Goal: Transaction & Acquisition: Purchase product/service

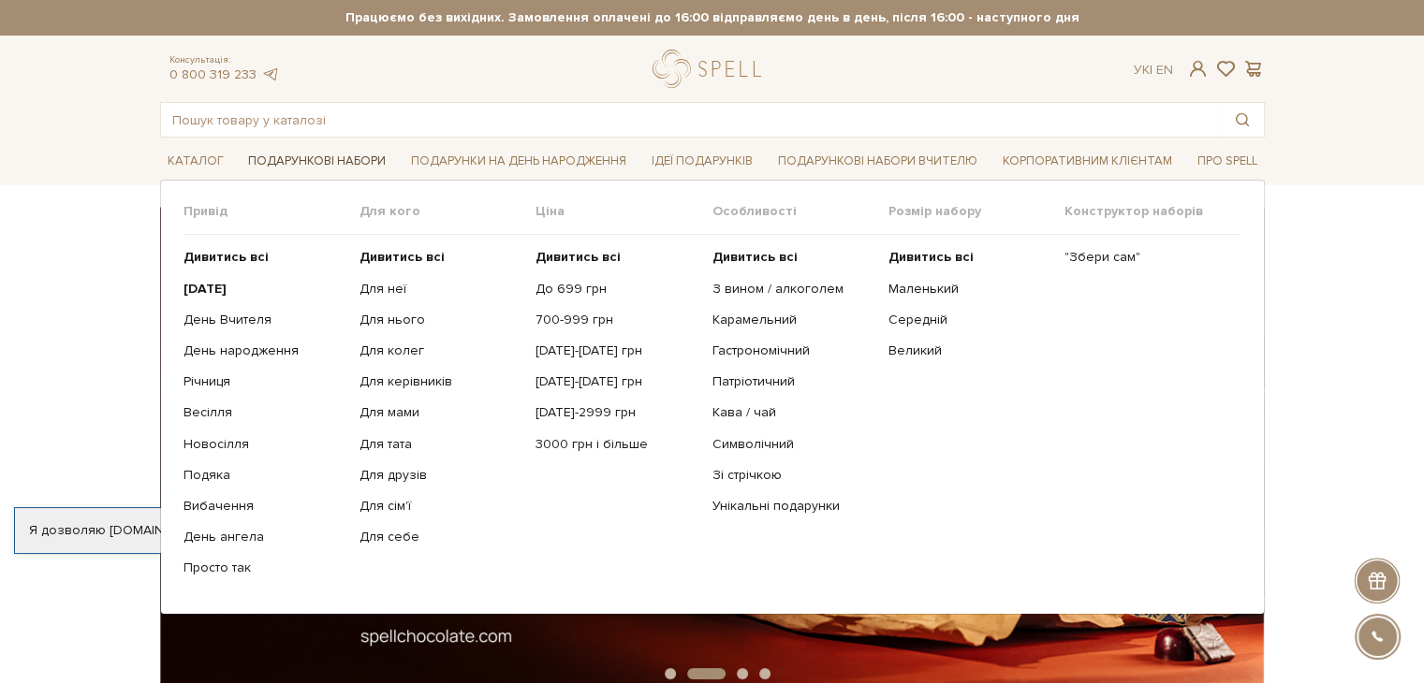
click at [348, 167] on link "Подарункові набори" at bounding box center [317, 161] width 153 height 29
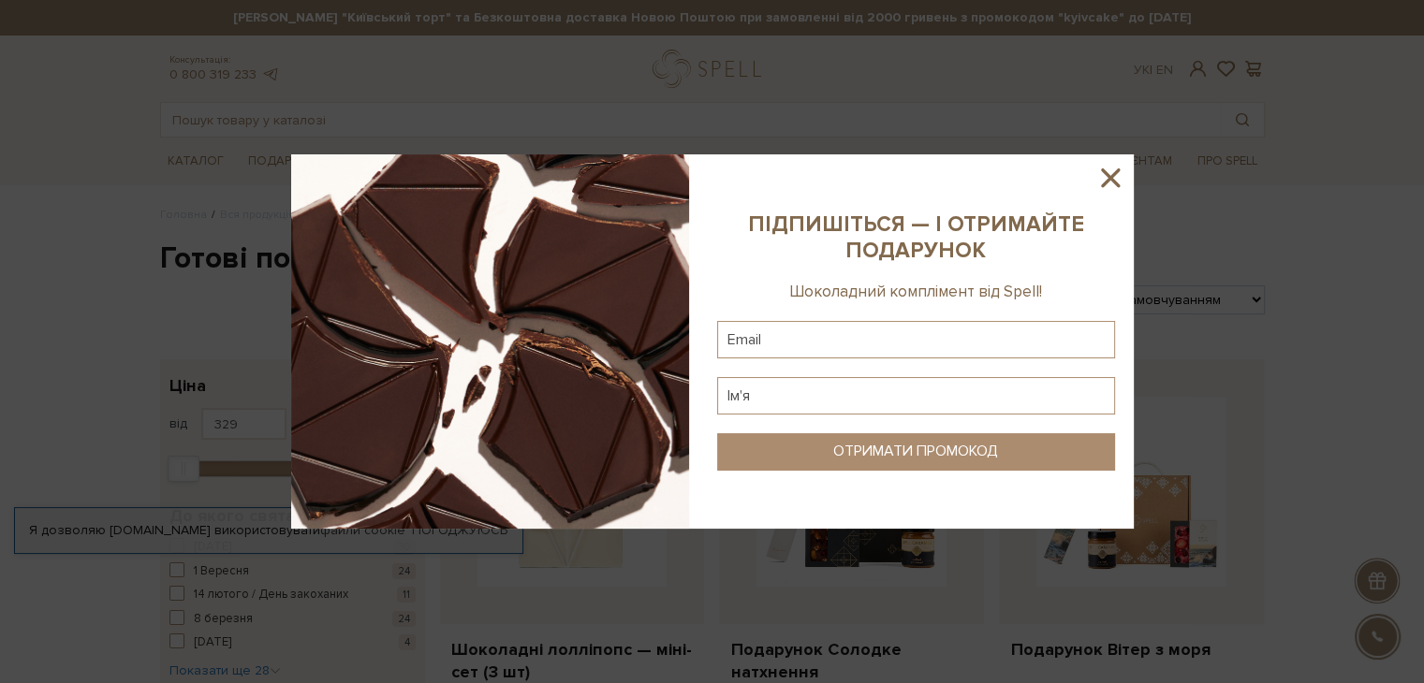
click at [1125, 162] on sys-column-static at bounding box center [915, 341] width 435 height 375
click at [1116, 175] on icon at bounding box center [1111, 178] width 32 height 32
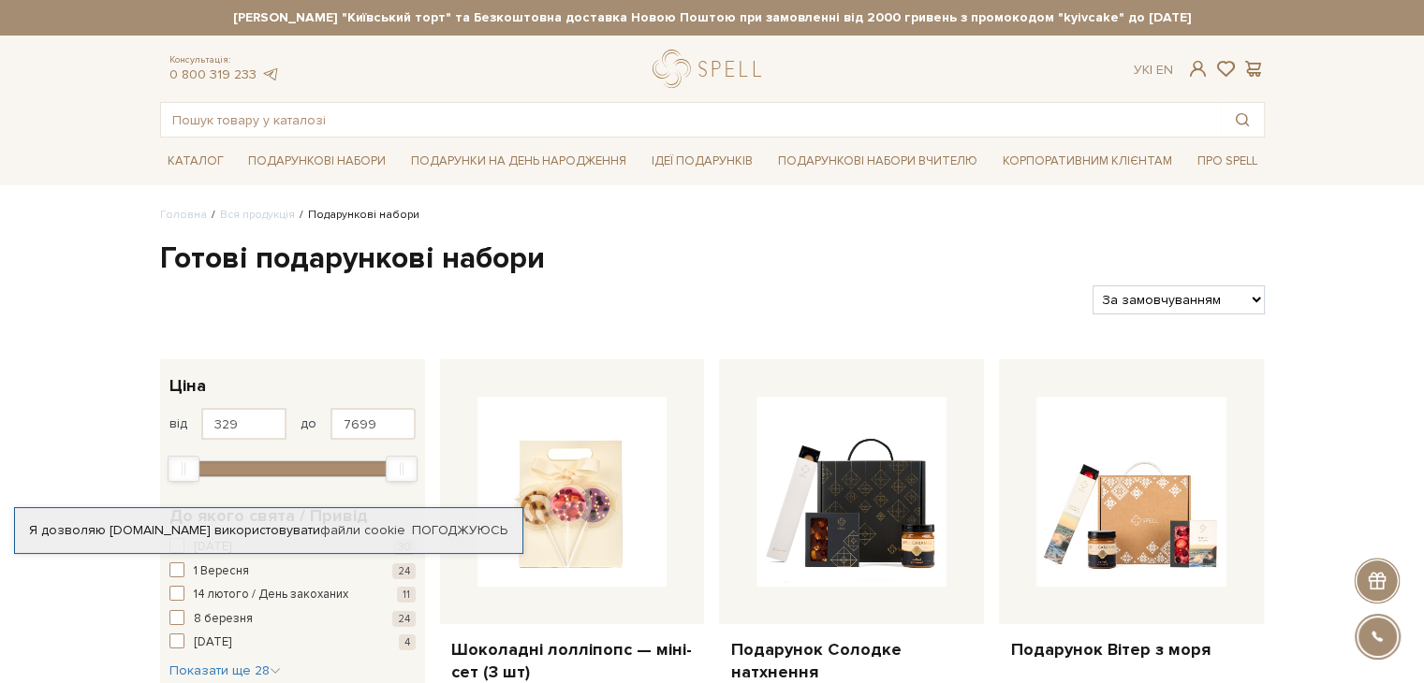
click at [1210, 291] on select "За замовчуванням За Ціною (зростання) За Ціною (зменшення) Новинки За популярні…" at bounding box center [1178, 300] width 171 height 29
select select "https://spellchocolate.com/our-productions/podarunkovi-box/?sort=p.price&order=…"
click at [1093, 286] on select "За замовчуванням За Ціною (зростання) За Ціною (зменшення) Новинки За популярні…" at bounding box center [1178, 300] width 171 height 29
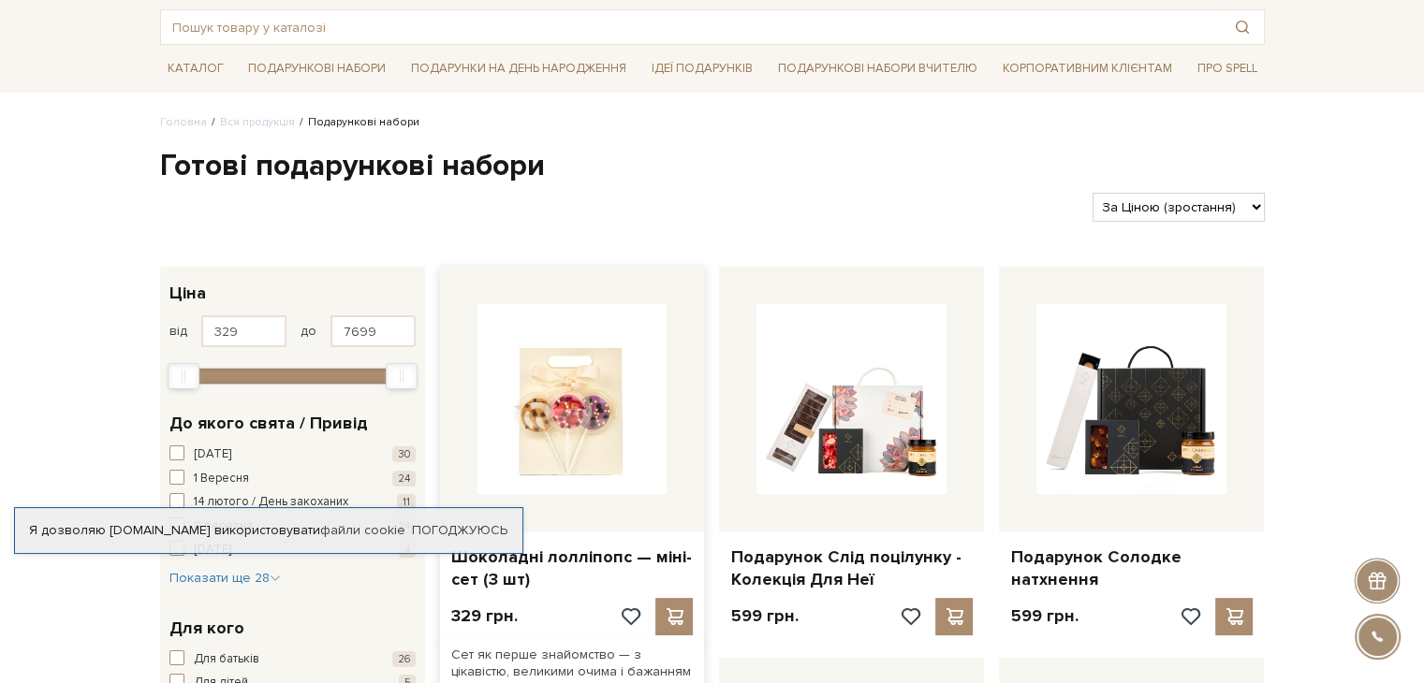
scroll to position [94, 0]
click at [476, 526] on link "Погоджуюсь" at bounding box center [460, 530] width 96 height 17
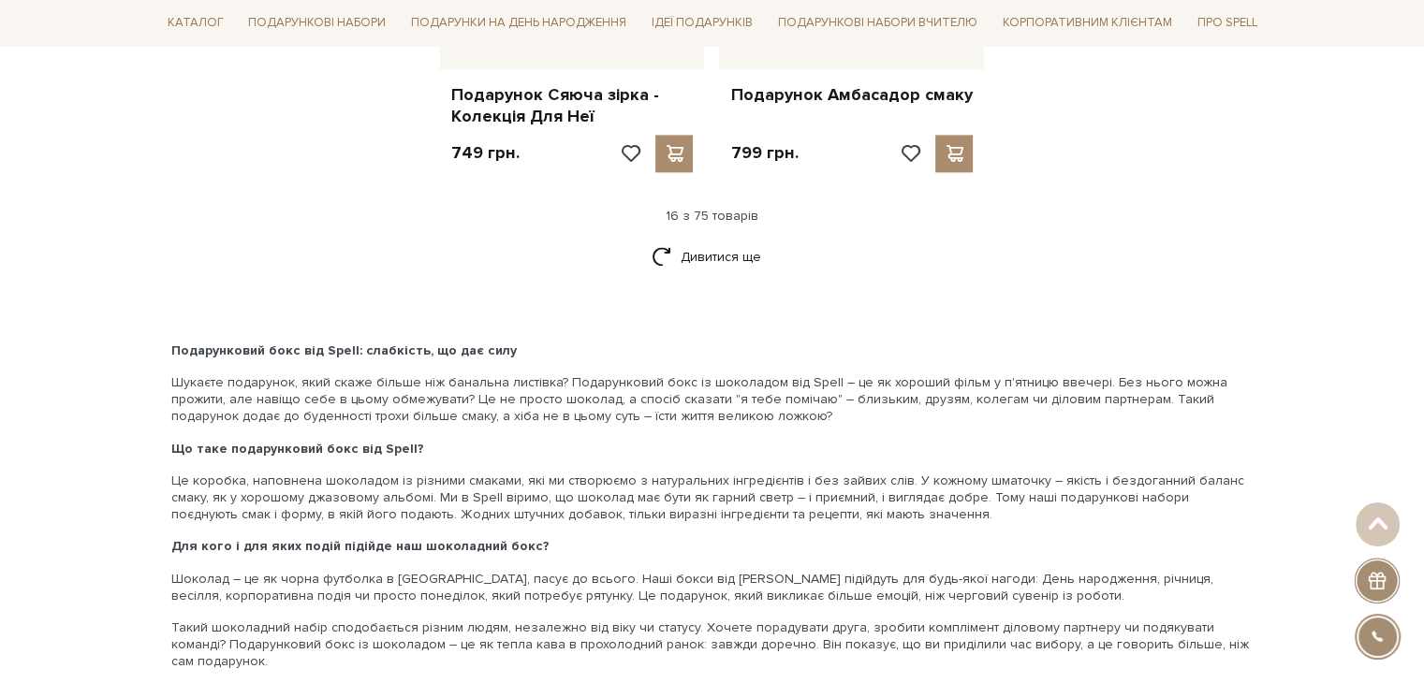
scroll to position [2528, 0]
click at [729, 241] on link "Дивитися ще" at bounding box center [713, 257] width 122 height 33
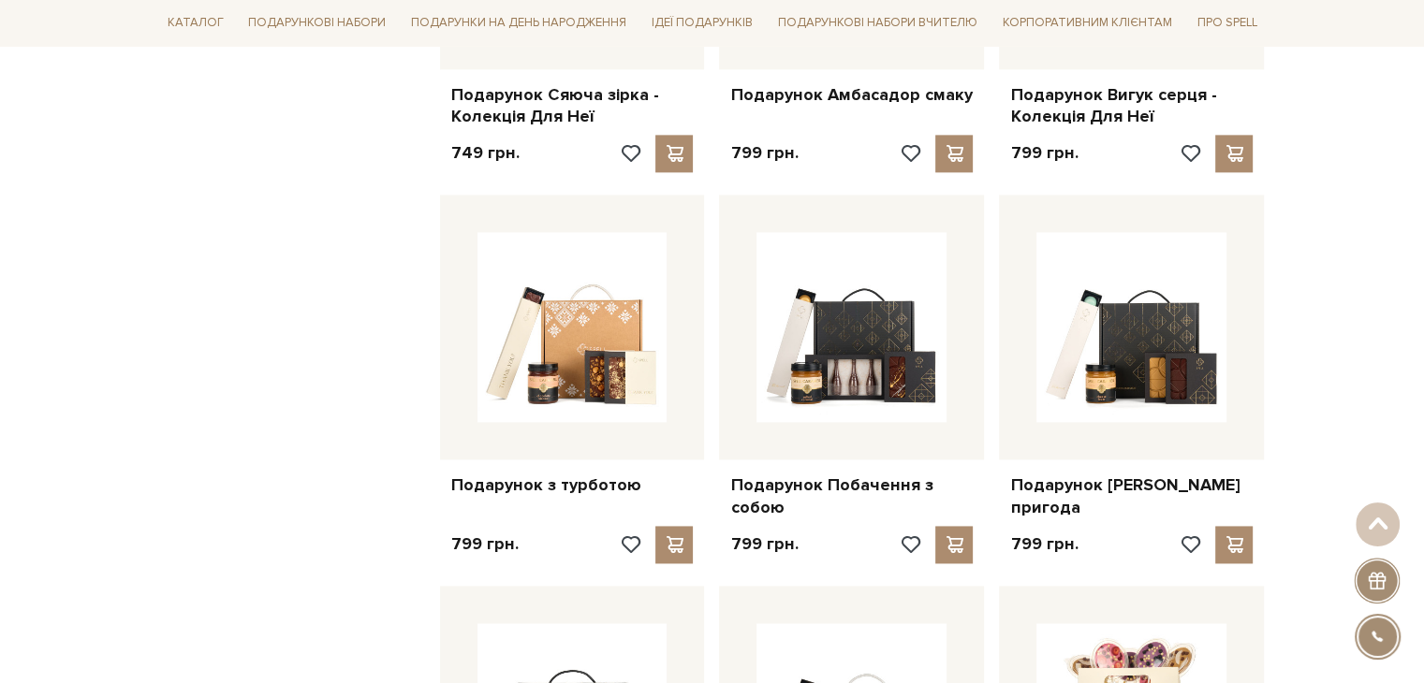
click at [1362, 232] on div "Головна Вся продукція Подарункові набори Готові подарункові набори Фільтри За з…" at bounding box center [712, 332] width 1424 height 5306
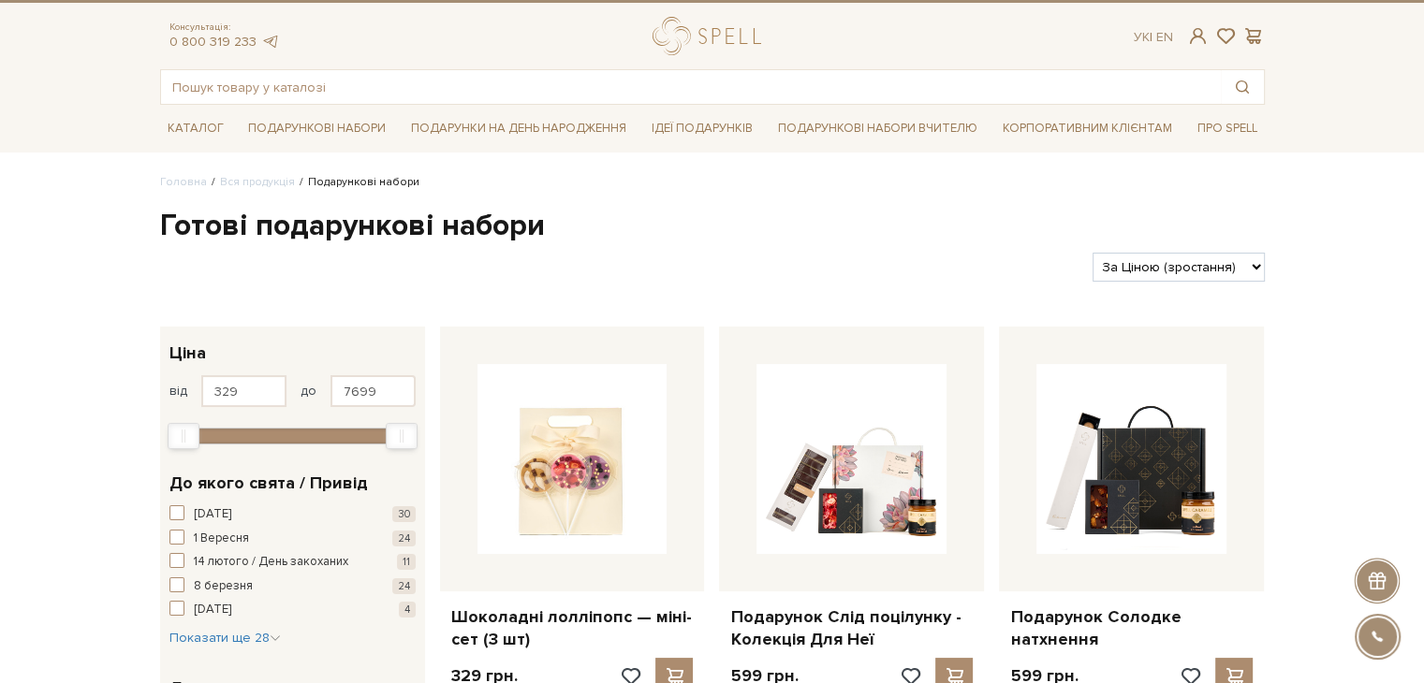
scroll to position [0, 0]
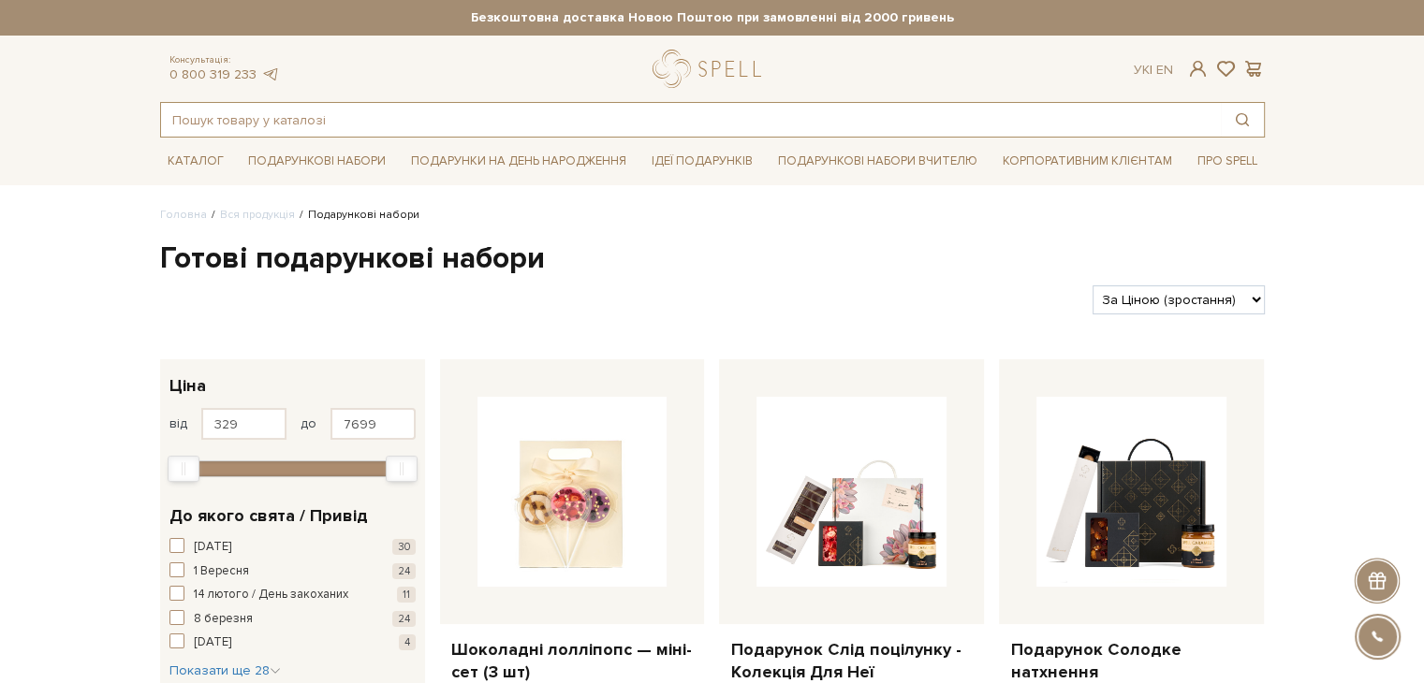
click at [419, 123] on input "text" at bounding box center [691, 120] width 1060 height 34
paste input "Набір шоколадних цукерок Spell Серденько"
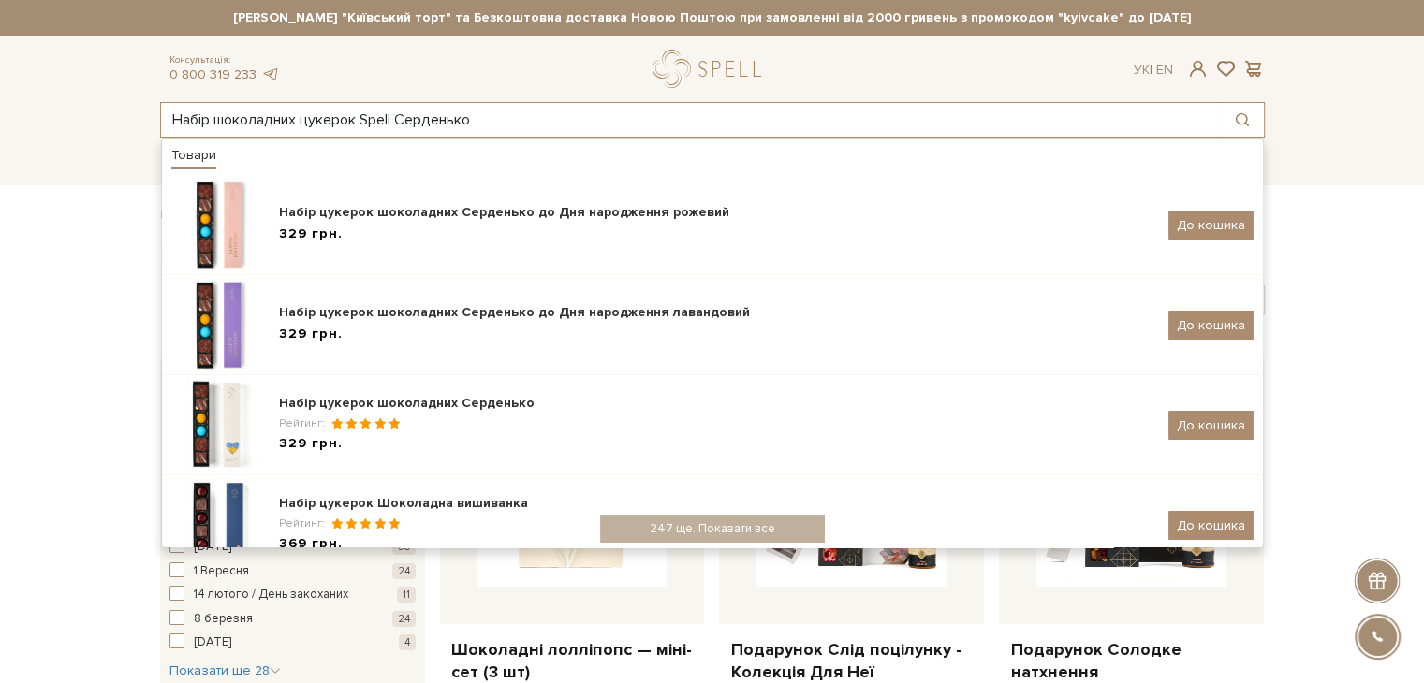
type input "Набір шоколадних цукерок Spell Серденько"
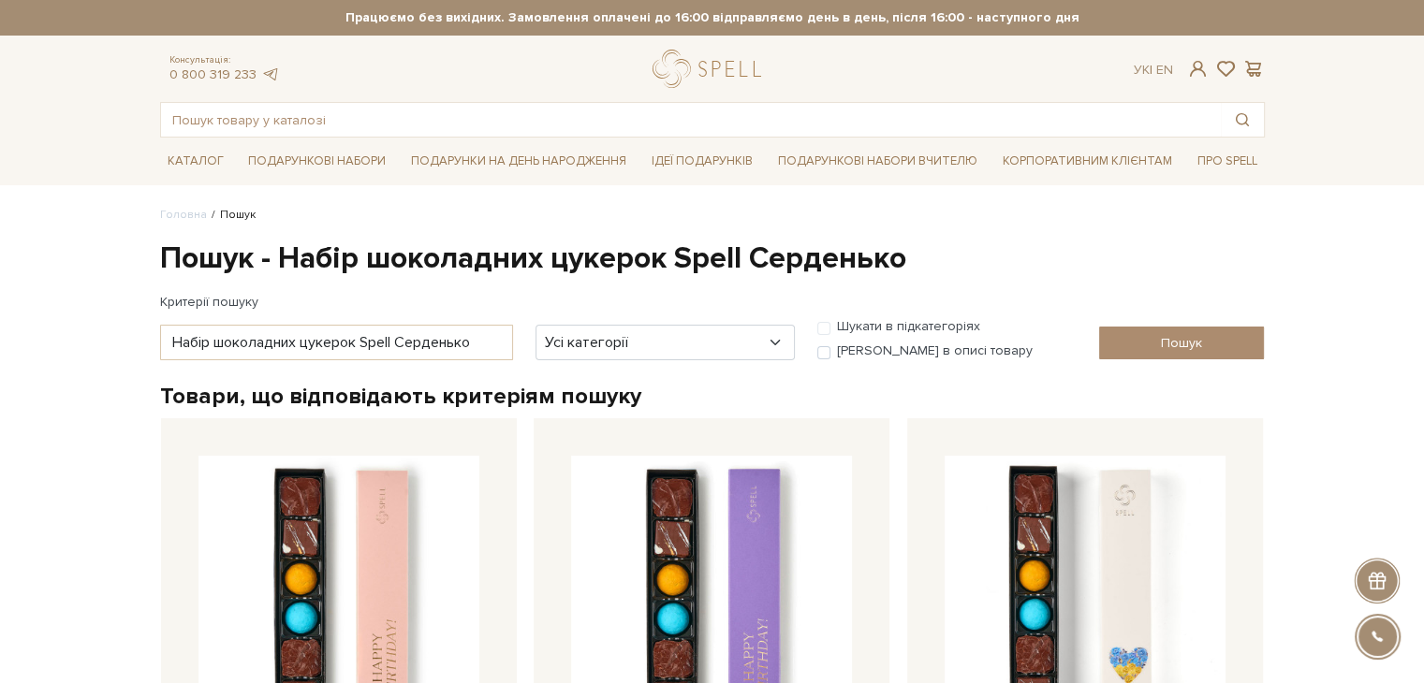
click at [1270, 419] on div "Набір цукерок шоколадних Серденько 329 грн." at bounding box center [1086, 652] width 374 height 467
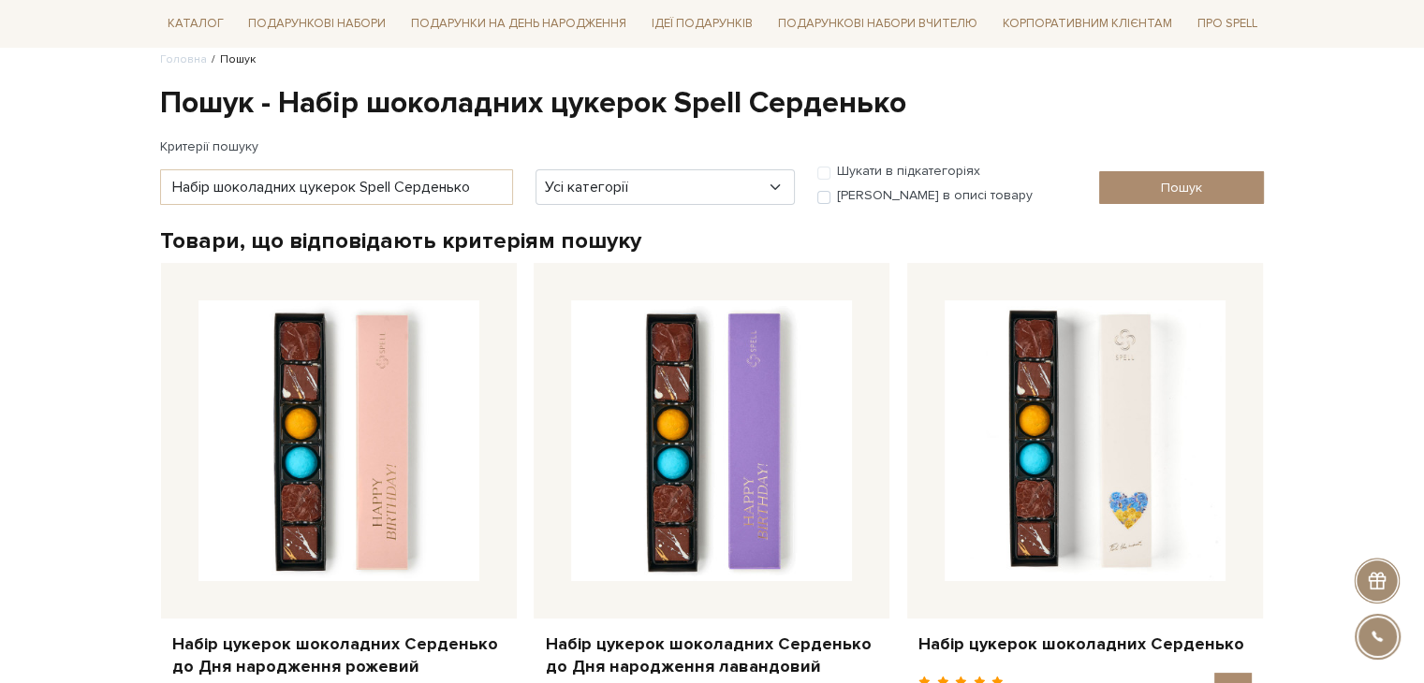
scroll to position [375, 0]
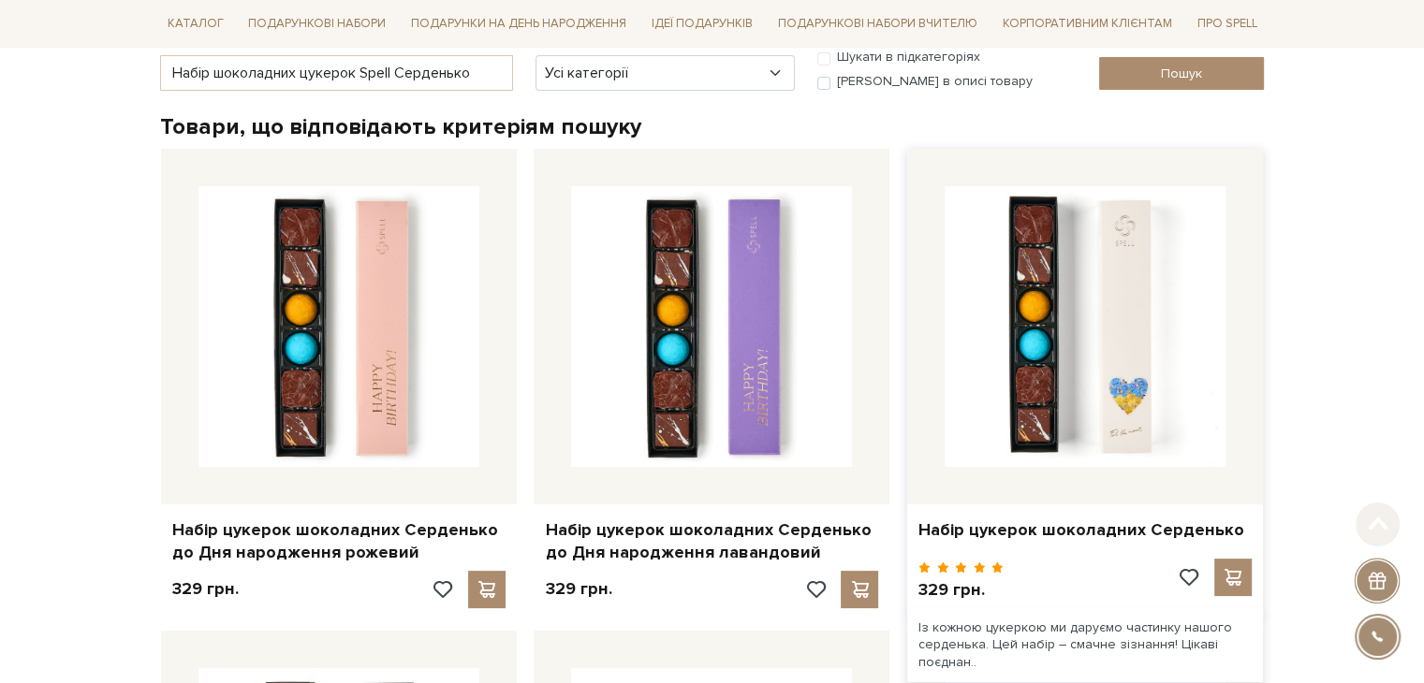
scroll to position [468, 0]
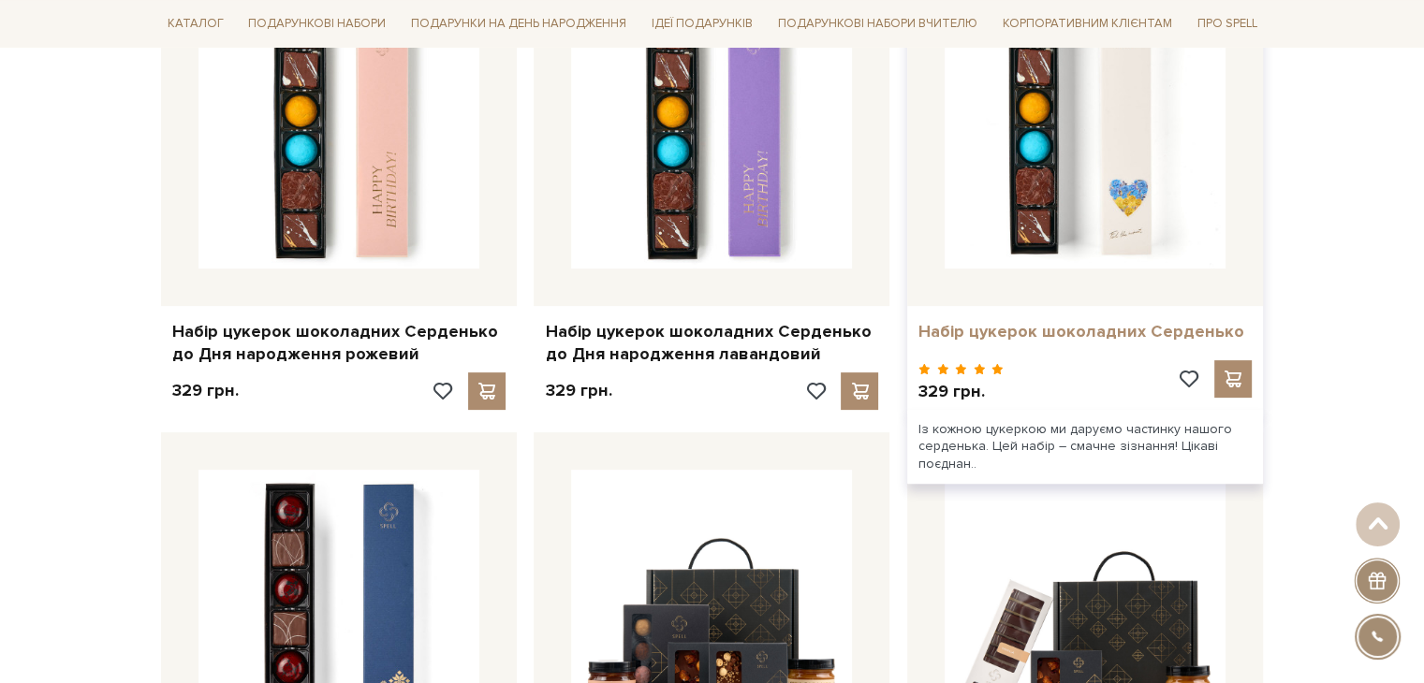
click at [1187, 339] on link "Набір цукерок шоколадних Серденько" at bounding box center [1084, 332] width 333 height 22
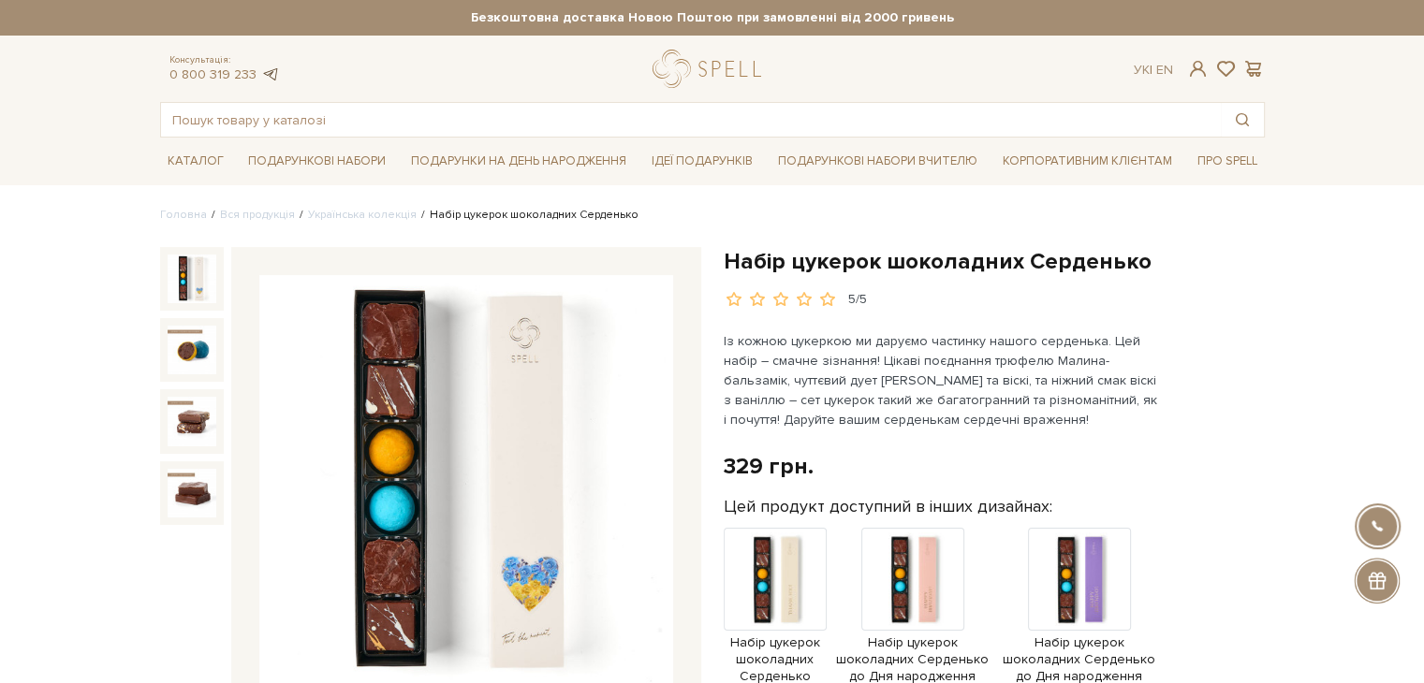
click at [272, 75] on link at bounding box center [270, 74] width 19 height 16
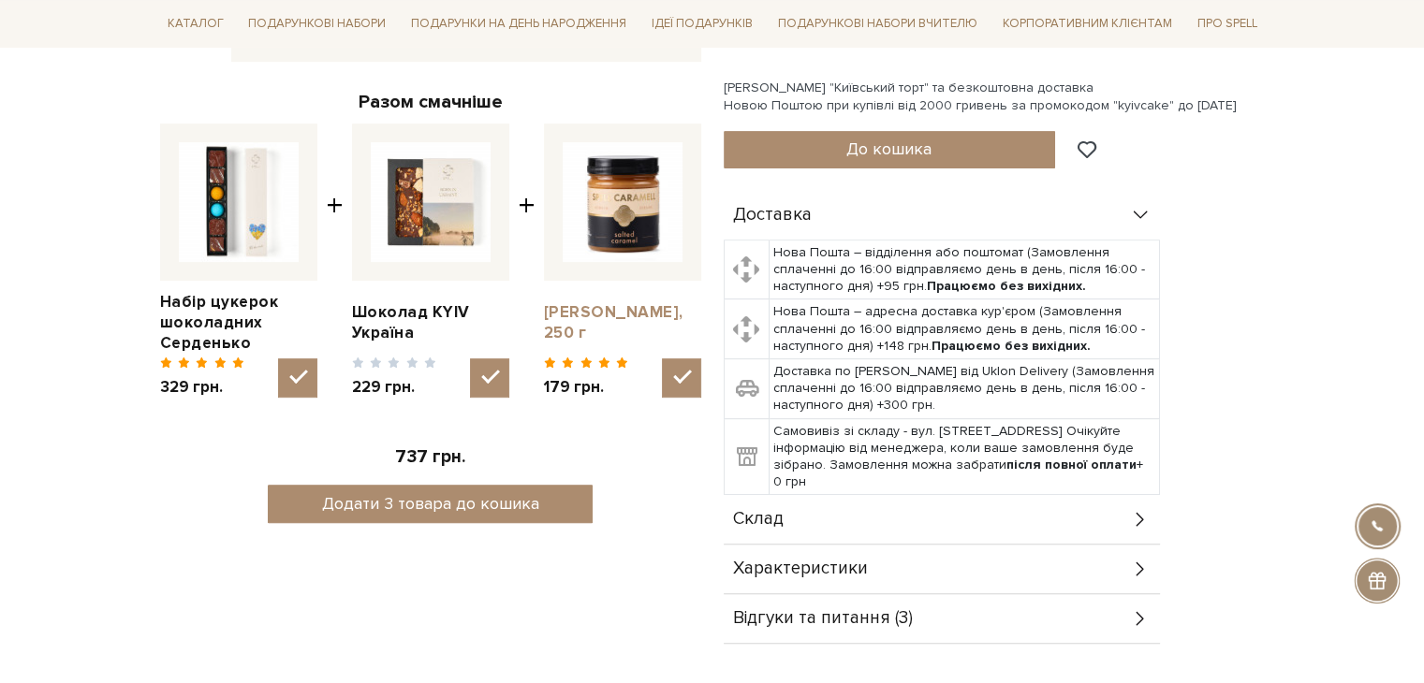
scroll to position [655, 0]
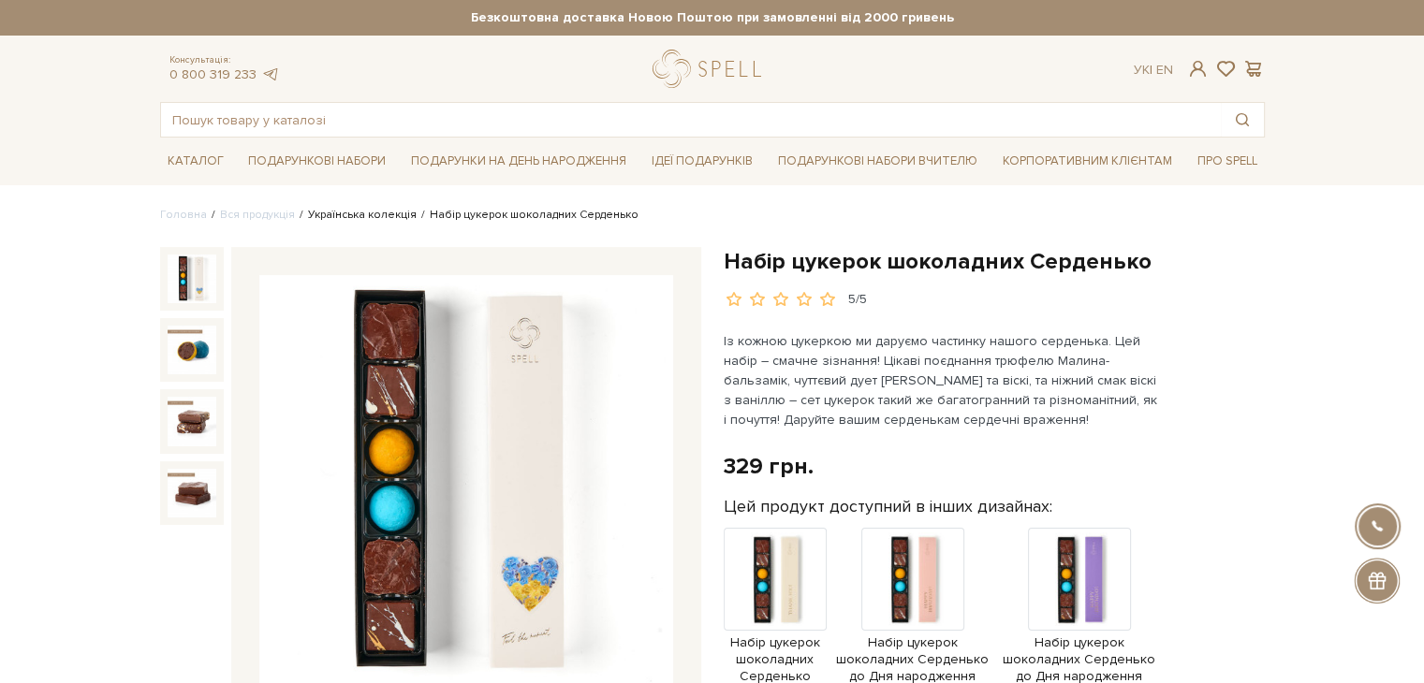
click at [387, 214] on link "Українська колекція" at bounding box center [362, 215] width 109 height 14
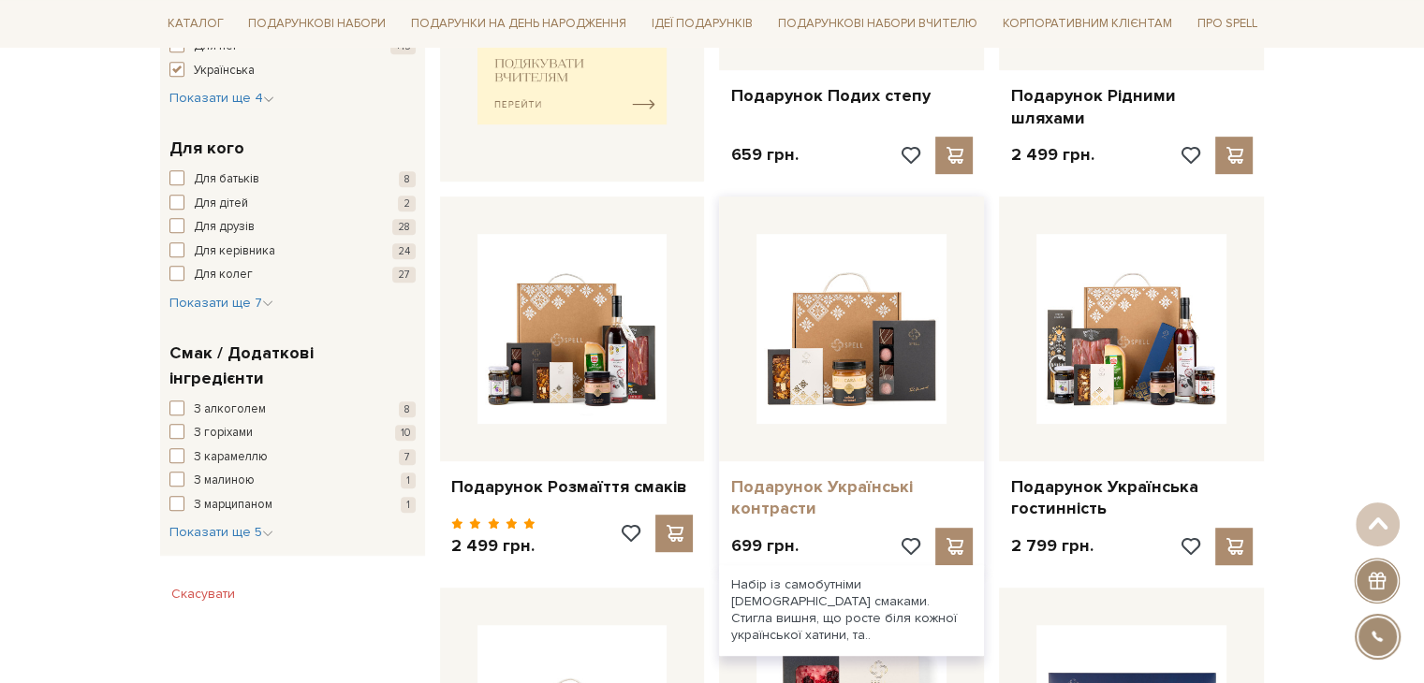
scroll to position [1404, 0]
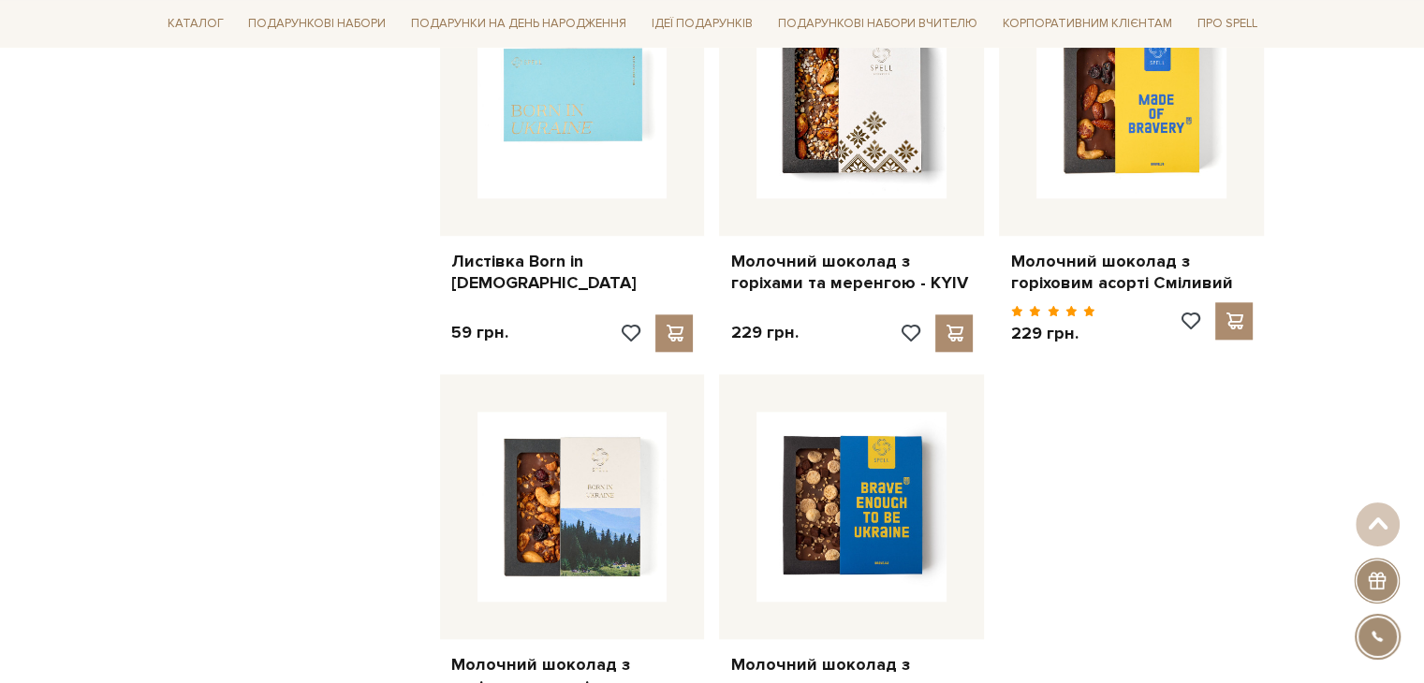
scroll to position [2622, 0]
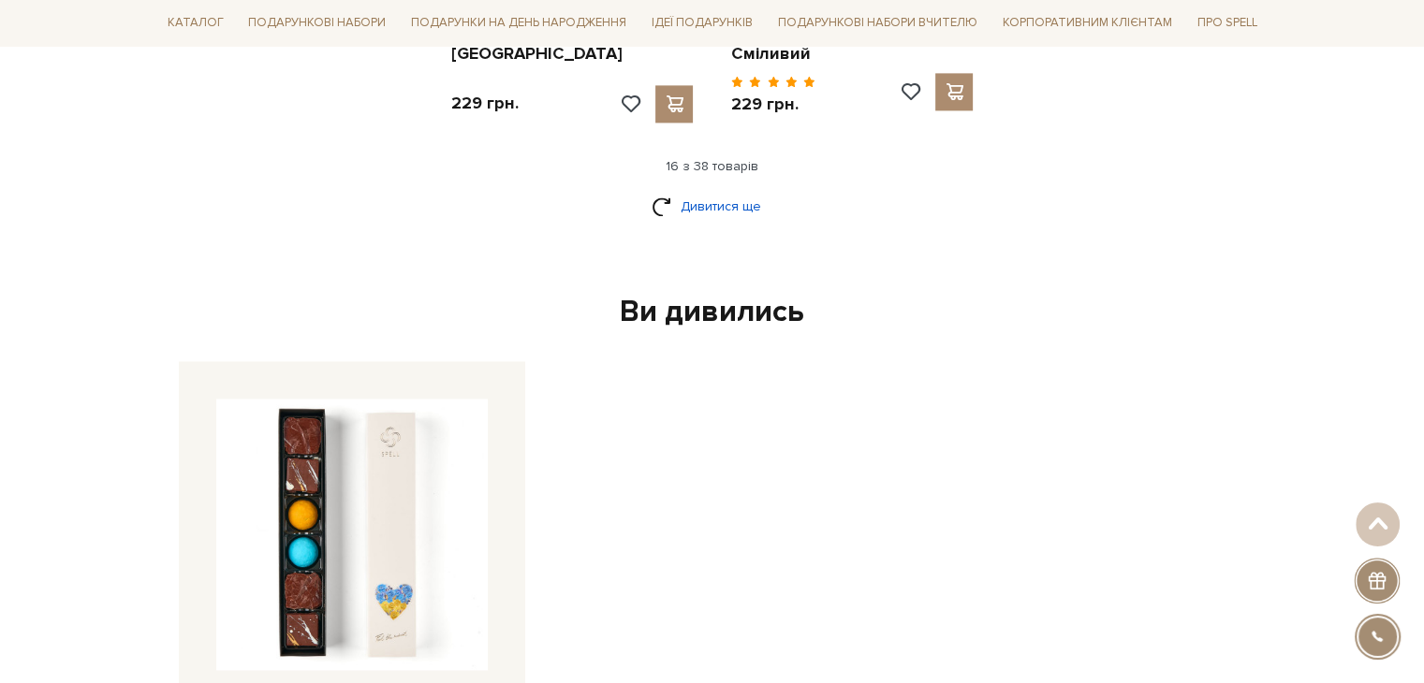
click at [740, 190] on link "Дивитися ще" at bounding box center [713, 206] width 122 height 33
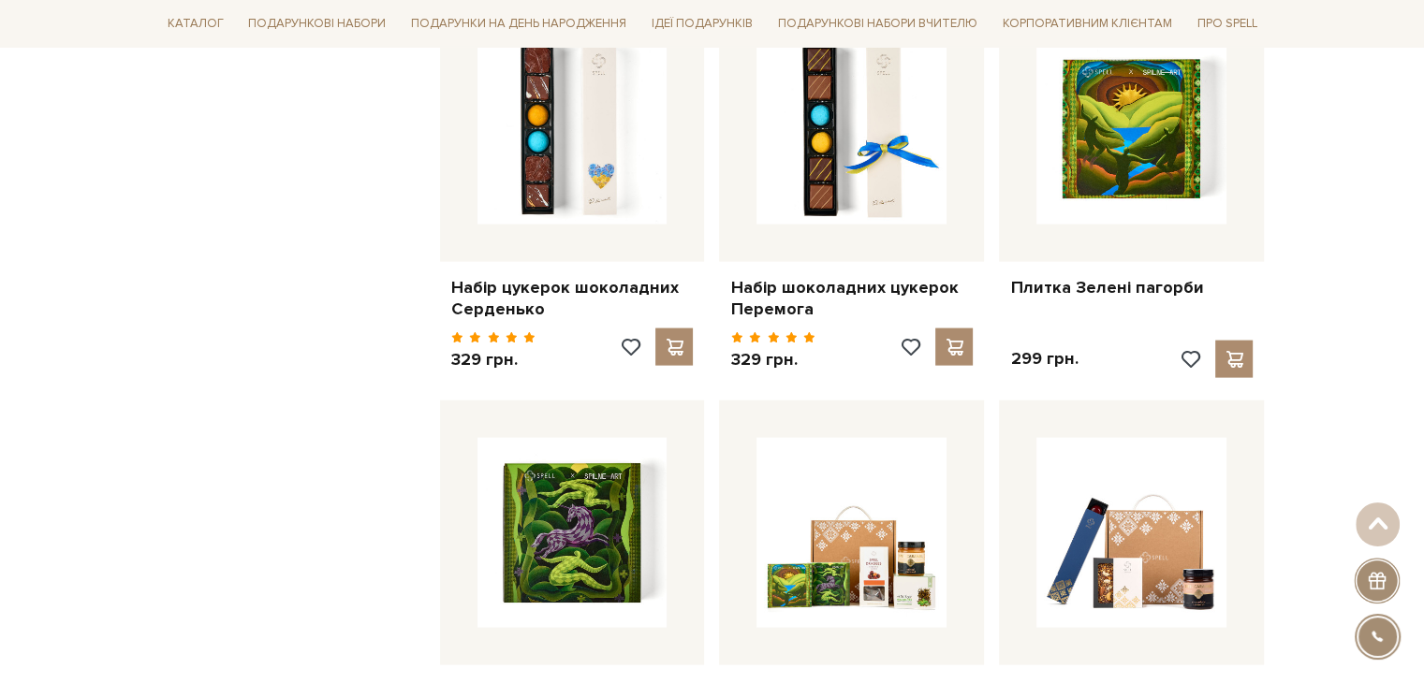
scroll to position [4026, 0]
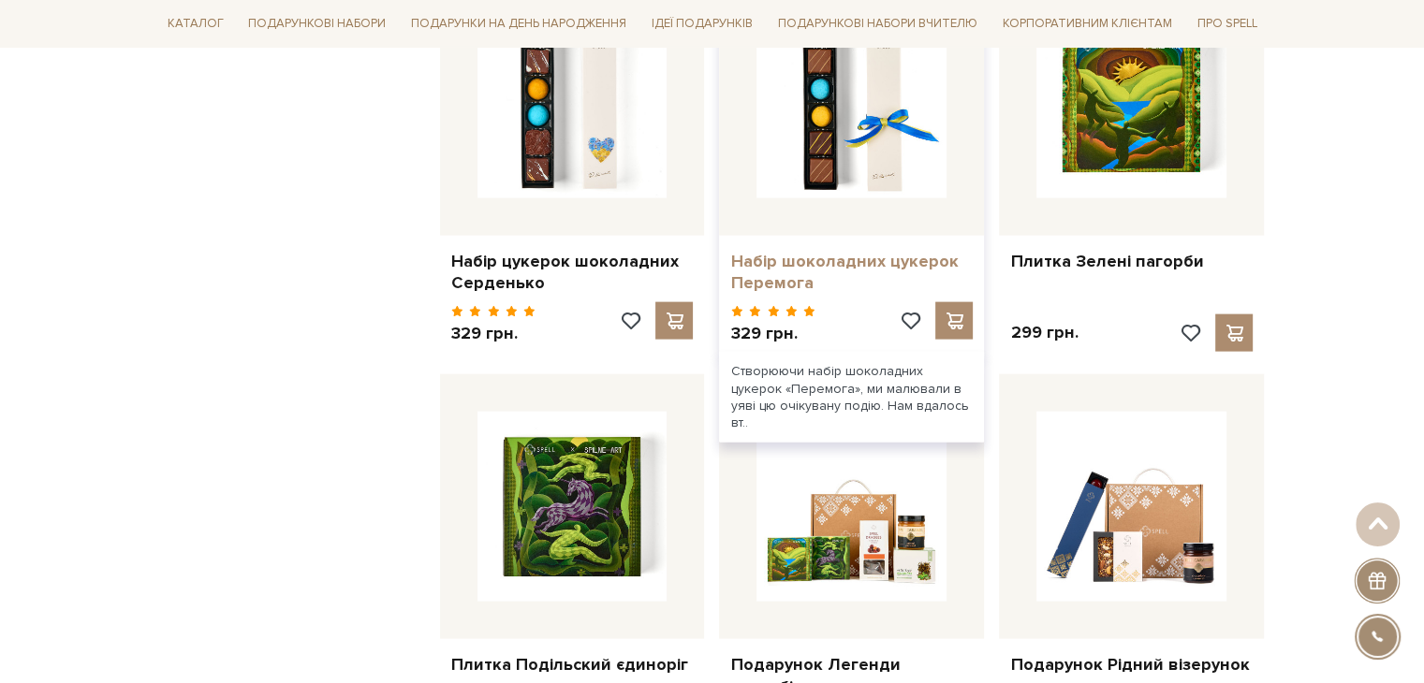
click at [790, 251] on link "Набір шоколадних цукерок Перемога" at bounding box center [851, 273] width 242 height 44
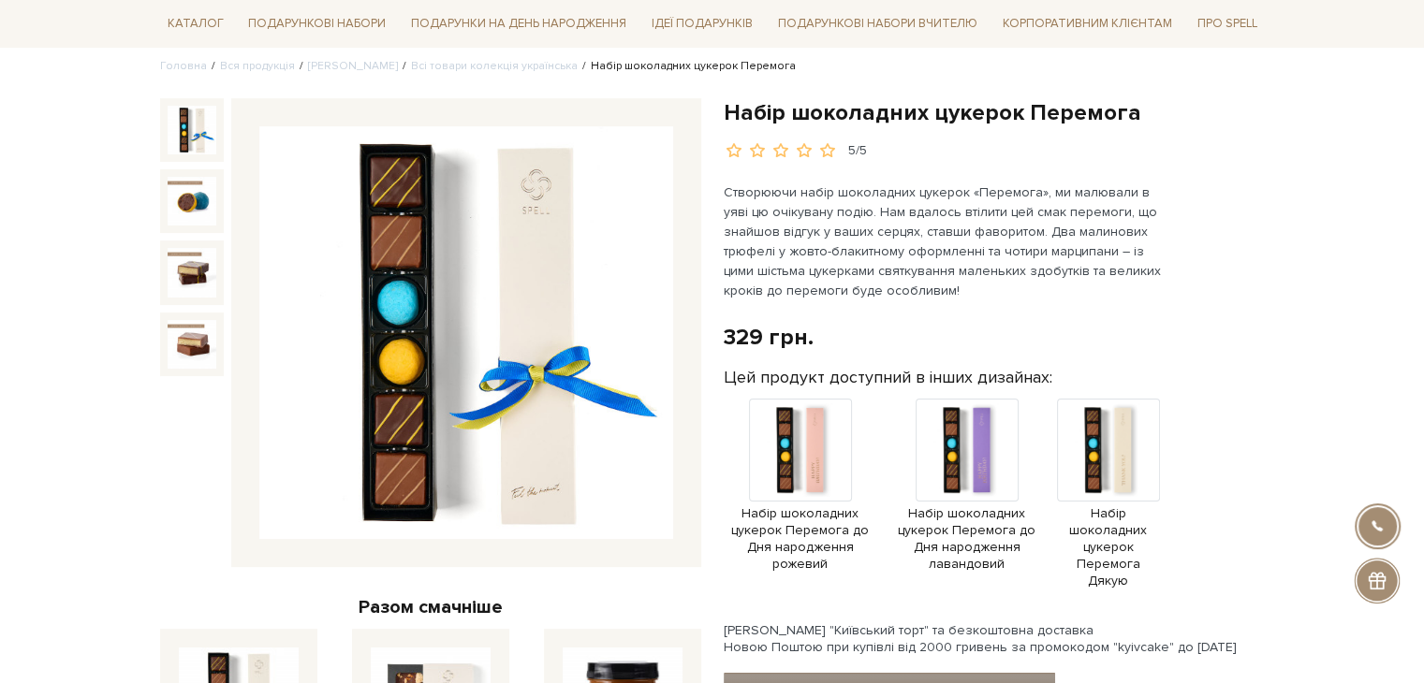
scroll to position [375, 0]
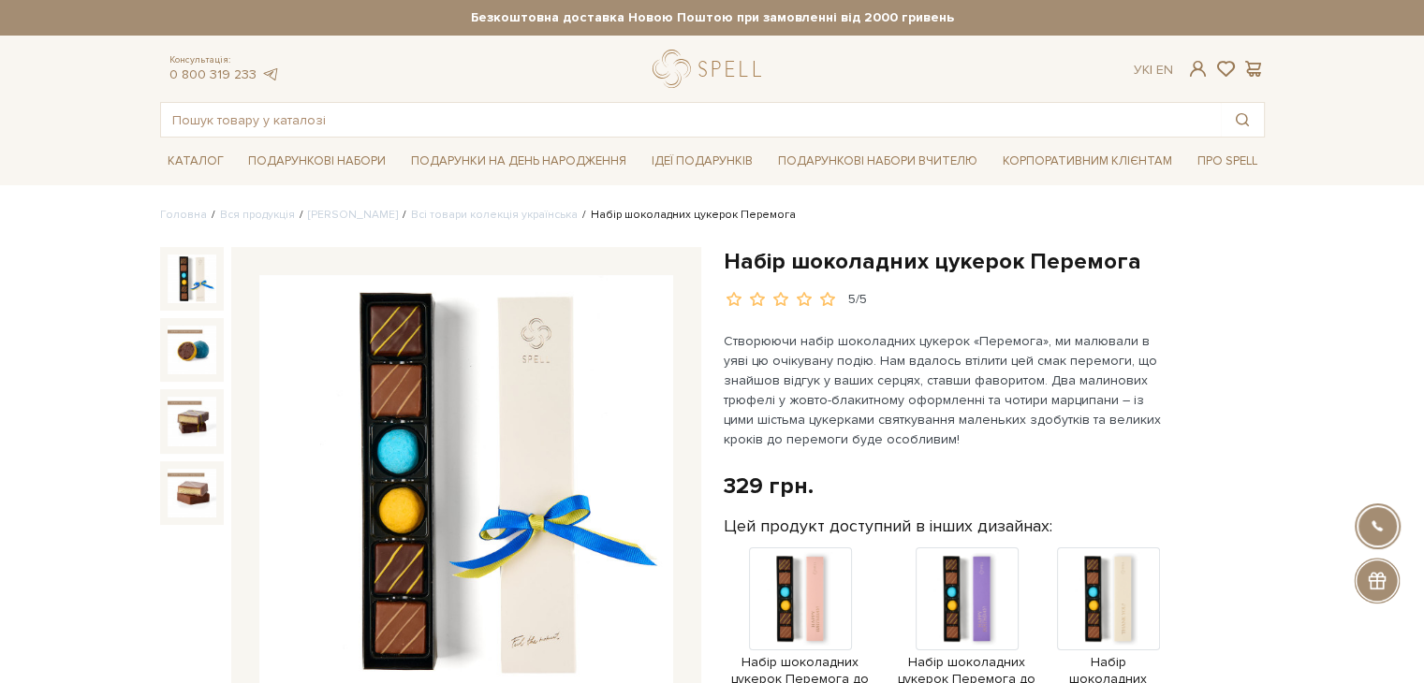
scroll to position [94, 0]
